Goal: Find specific page/section: Find specific page/section

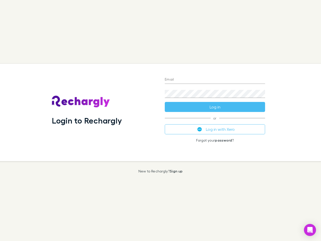
click at [161, 121] on div "Login to Rechargly" at bounding box center [104, 112] width 113 height 97
click at [215, 80] on input "Email" at bounding box center [215, 80] width 100 height 8
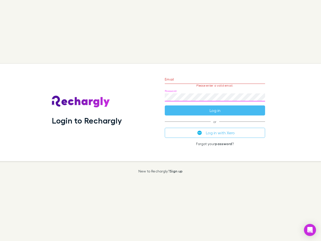
click at [215, 107] on form "Email Please enter a valid email. Password Log in" at bounding box center [215, 94] width 100 height 44
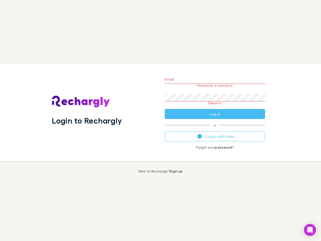
click at [215, 129] on div "Email Please enter a valid email. Password Please fill Log in or Log in with Xe…" at bounding box center [215, 112] width 108 height 97
click at [310, 230] on icon "Open Intercom Messenger" at bounding box center [310, 230] width 5 height 6
